Goal: Task Accomplishment & Management: Use online tool/utility

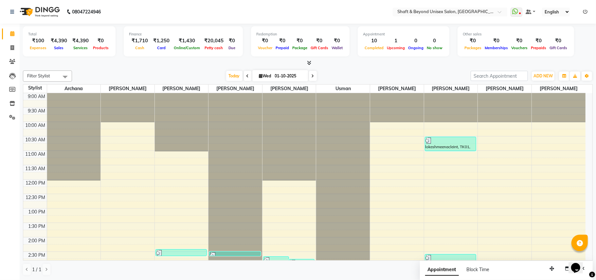
scroll to position [213, 0]
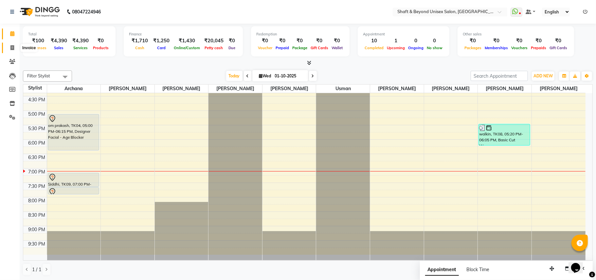
click at [11, 47] on icon at bounding box center [12, 47] width 4 height 5
select select "service"
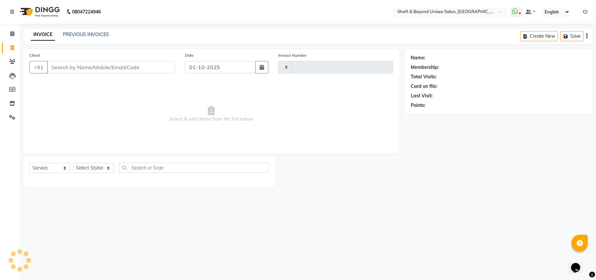
type input "2658"
select select "3878"
click at [68, 65] on input "Client" at bounding box center [111, 67] width 128 height 12
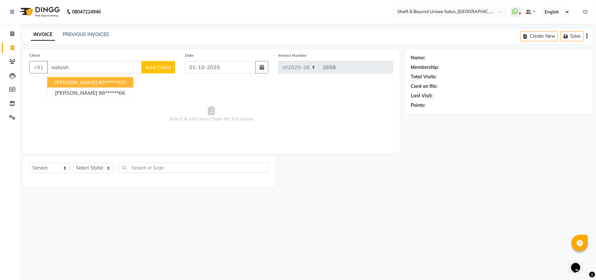
click at [99, 80] on ngb-highlight "90******00" at bounding box center [112, 82] width 27 height 7
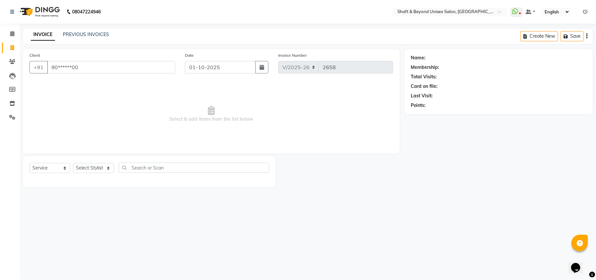
type input "90******00"
select select "1: Object"
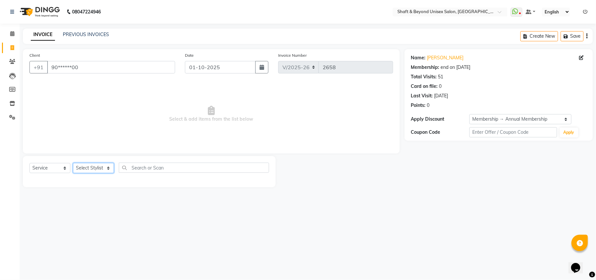
click at [85, 166] on select "Select Stylist Archana [PERSON_NAME] [PERSON_NAME] [PERSON_NAME] [PERSON_NAME] …" at bounding box center [93, 168] width 41 height 10
select select "19079"
click at [73, 163] on select "Select Stylist Archana [PERSON_NAME] [PERSON_NAME] [PERSON_NAME] [PERSON_NAME] …" at bounding box center [93, 168] width 41 height 10
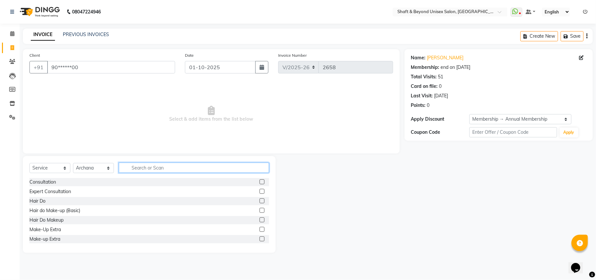
click at [157, 167] on input "text" at bounding box center [194, 167] width 150 height 10
type input "face"
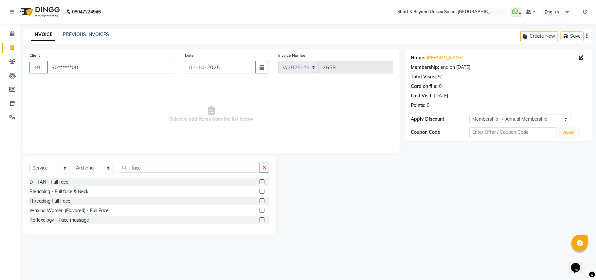
click at [261, 211] on label at bounding box center [262, 210] width 5 height 5
click at [261, 211] on input "checkbox" at bounding box center [262, 210] width 4 height 4
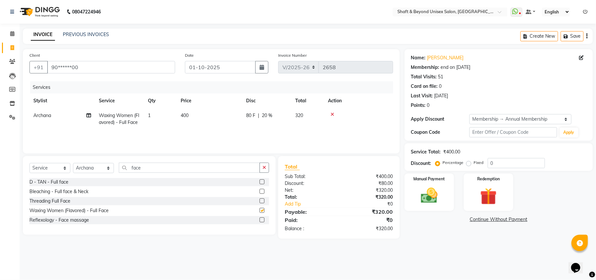
checkbox input "false"
click at [266, 166] on button "button" at bounding box center [264, 167] width 9 height 10
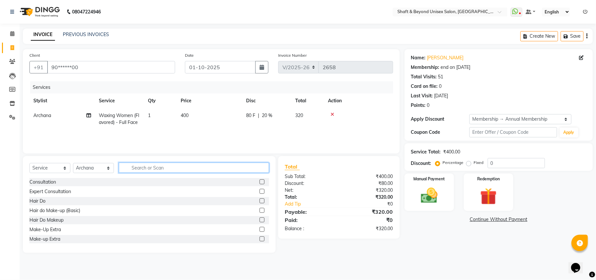
click at [243, 168] on input "text" at bounding box center [194, 167] width 150 height 10
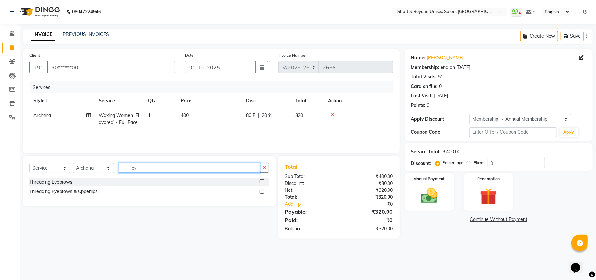
type input "ey"
click at [262, 183] on label at bounding box center [262, 181] width 5 height 5
click at [262, 183] on input "checkbox" at bounding box center [262, 182] width 4 height 4
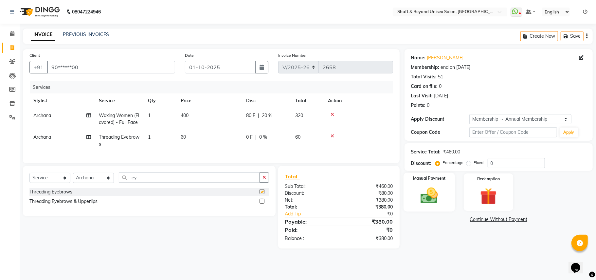
checkbox input "false"
click at [271, 116] on span "20 %" at bounding box center [267, 115] width 10 height 7
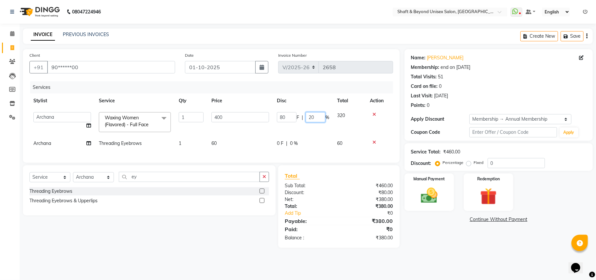
click at [314, 116] on input "20" at bounding box center [316, 117] width 20 height 10
type input "2"
click at [309, 128] on tr "Archana [PERSON_NAME] [PERSON_NAME] [PERSON_NAME] Rakhi [PERSON_NAME] [PERSON_N…" at bounding box center [211, 122] width 364 height 28
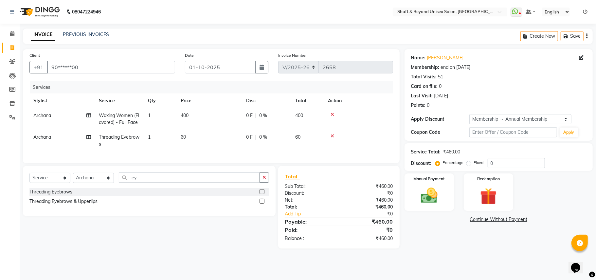
click at [191, 114] on td "400" at bounding box center [209, 119] width 65 height 22
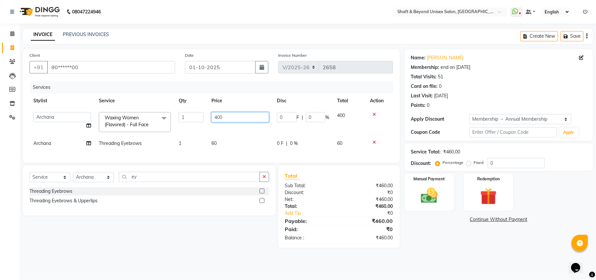
click at [228, 117] on input "400" at bounding box center [241, 117] width 58 height 10
type input "4"
type input "500"
click at [234, 131] on tbody "Archana [PERSON_NAME] [PERSON_NAME] [PERSON_NAME] Rakhi [PERSON_NAME] [PERSON_N…" at bounding box center [211, 129] width 364 height 43
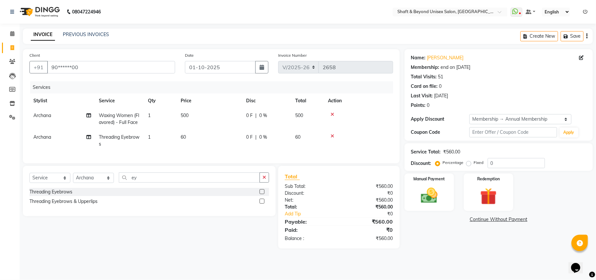
click at [263, 116] on span "0 %" at bounding box center [263, 115] width 8 height 7
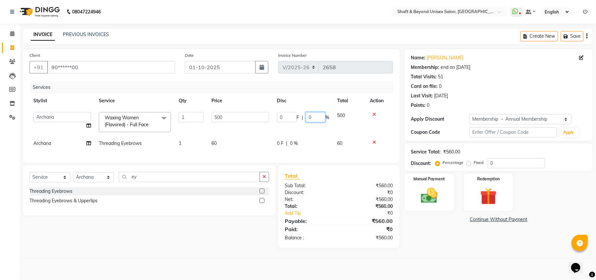
click at [315, 117] on input "0" at bounding box center [316, 117] width 20 height 10
type input "20"
click at [303, 132] on tbody "Archana [PERSON_NAME] [PERSON_NAME] [PERSON_NAME] Rakhi [PERSON_NAME] [PERSON_N…" at bounding box center [211, 129] width 364 height 43
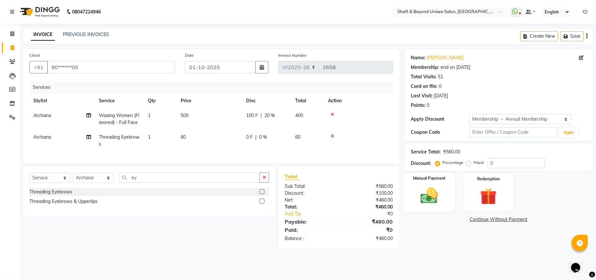
click at [434, 197] on img at bounding box center [429, 195] width 28 height 20
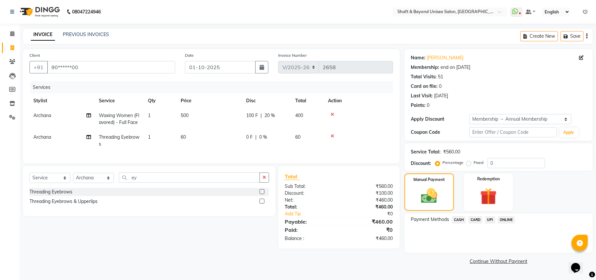
click at [459, 219] on span "CASH" at bounding box center [459, 220] width 14 height 8
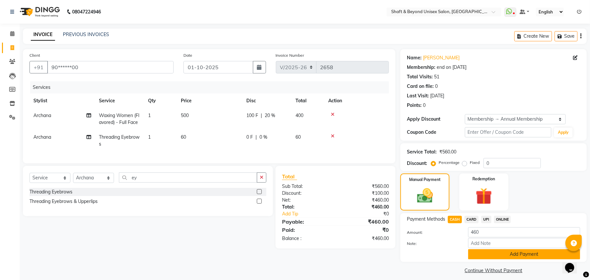
click at [477, 252] on button "Add Payment" at bounding box center [524, 254] width 112 height 10
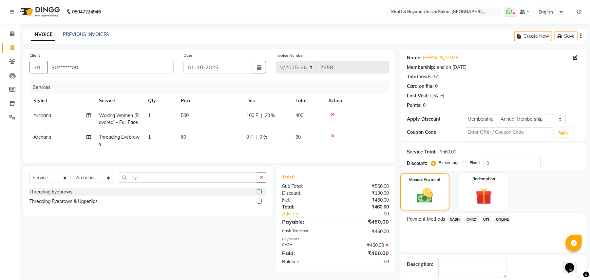
scroll to position [33, 0]
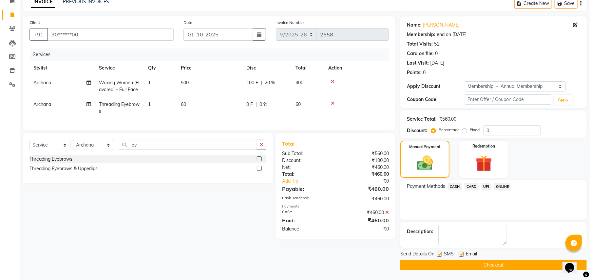
click at [476, 264] on button "Checkout" at bounding box center [493, 265] width 186 height 10
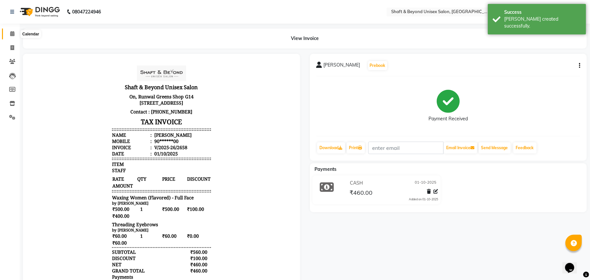
click at [11, 33] on icon at bounding box center [12, 33] width 4 height 5
